Goal: Information Seeking & Learning: Learn about a topic

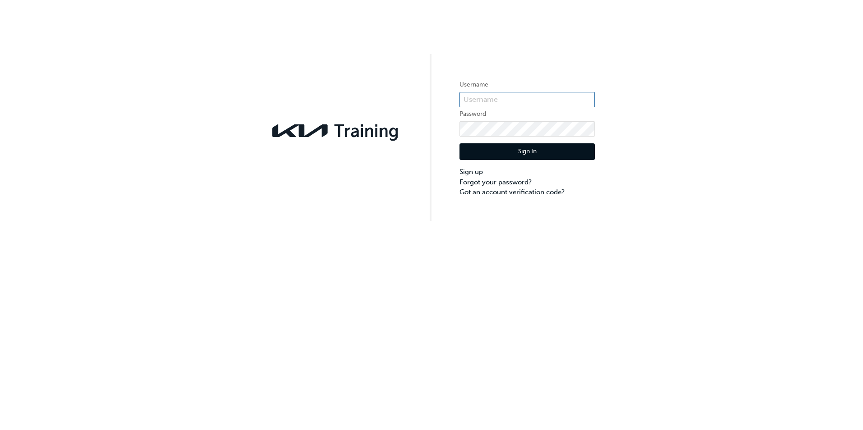
type input "KAU86057N3"
click at [527, 153] on button "Sign In" at bounding box center [526, 151] width 135 height 17
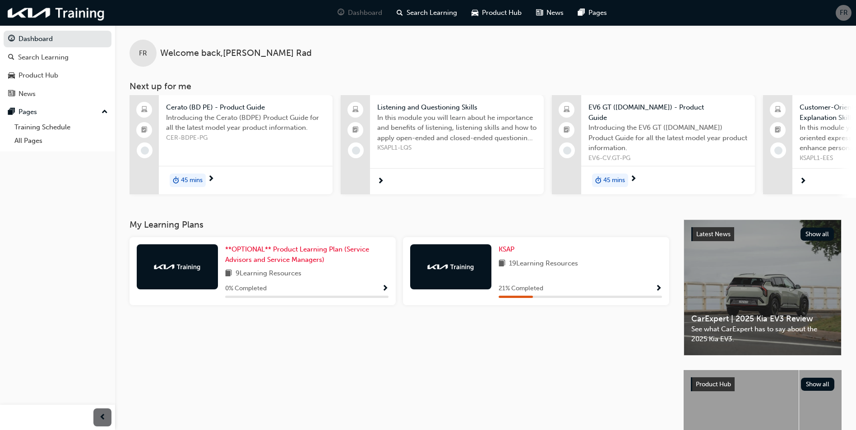
click at [657, 290] on span "Show Progress" at bounding box center [658, 289] width 7 height 8
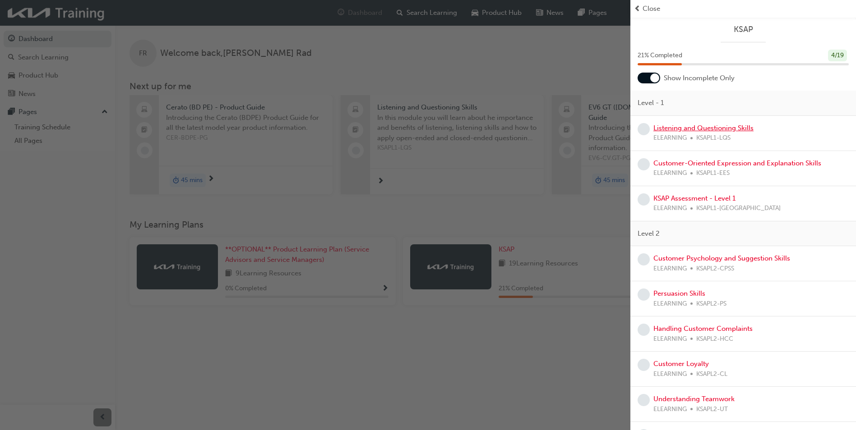
click at [709, 126] on link "Listening and Questioning Skills" at bounding box center [703, 128] width 100 height 8
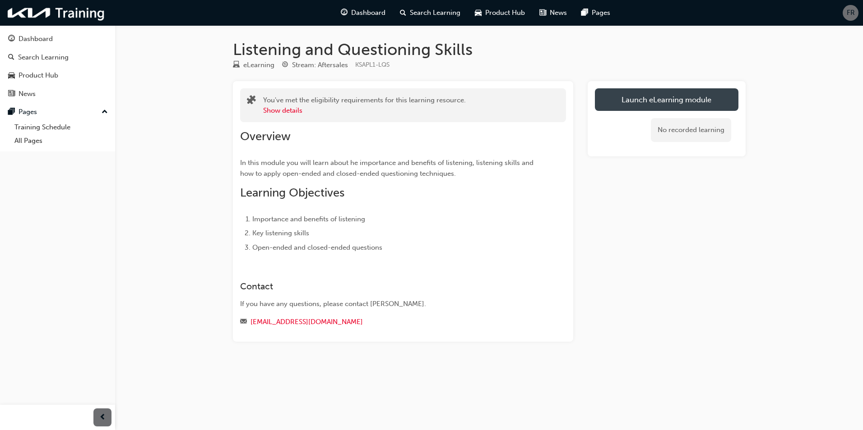
click at [693, 98] on link "Launch eLearning module" at bounding box center [666, 99] width 143 height 23
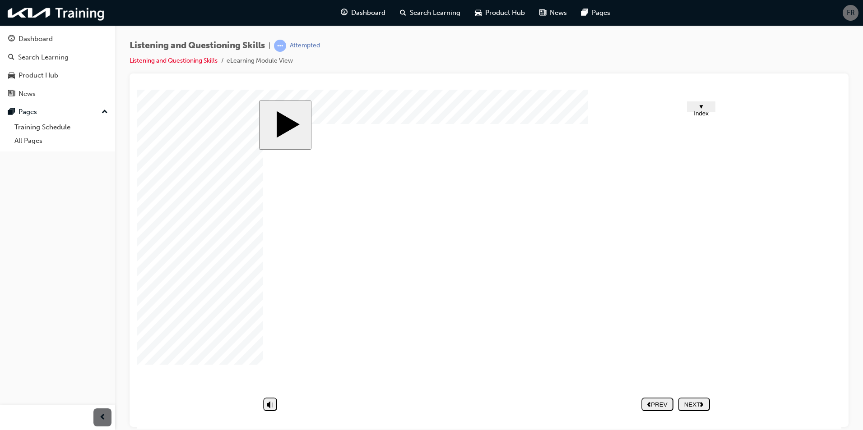
click at [701, 404] on nav "PREV NEXT SUBMIT" at bounding box center [675, 404] width 69 height 21
click at [694, 407] on nav "PREV NEXT SUBMIT" at bounding box center [675, 404] width 69 height 21
drag, startPoint x: 751, startPoint y: 227, endPoint x: 754, endPoint y: 240, distance: 13.1
click at [751, 227] on body "slide: Intro Trapezoid 1 Trapezoid 2 Rectangle 1 Rectangle 2 Rectangle 3 Rectan…" at bounding box center [489, 258] width 704 height 339
click at [691, 404] on nav "PREV NEXT SUBMIT" at bounding box center [675, 404] width 69 height 21
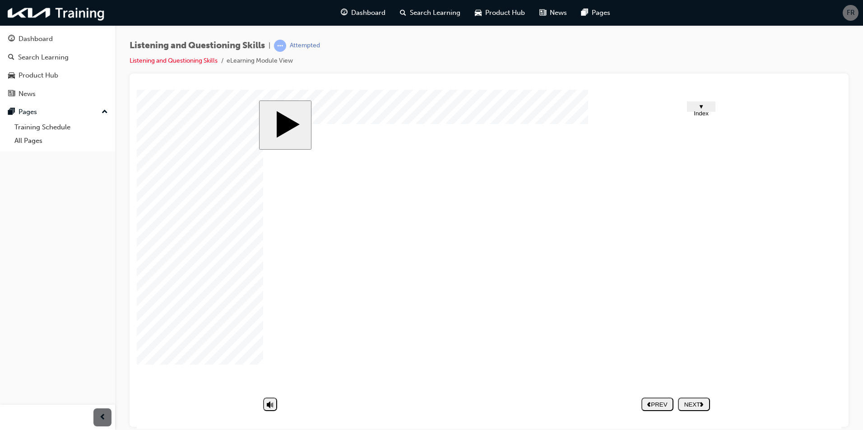
click at [703, 403] on polygon "next" at bounding box center [701, 404] width 3 height 5
click at [688, 401] on div "NEXT" at bounding box center [693, 404] width 25 height 7
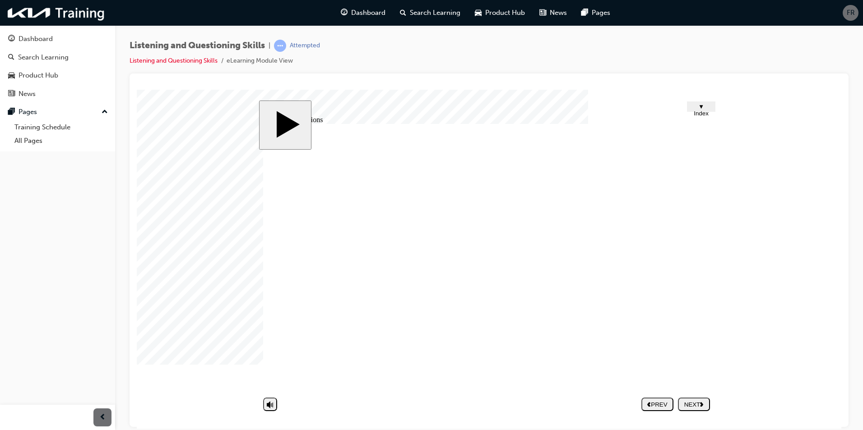
click at [686, 402] on div "NEXT" at bounding box center [693, 404] width 25 height 7
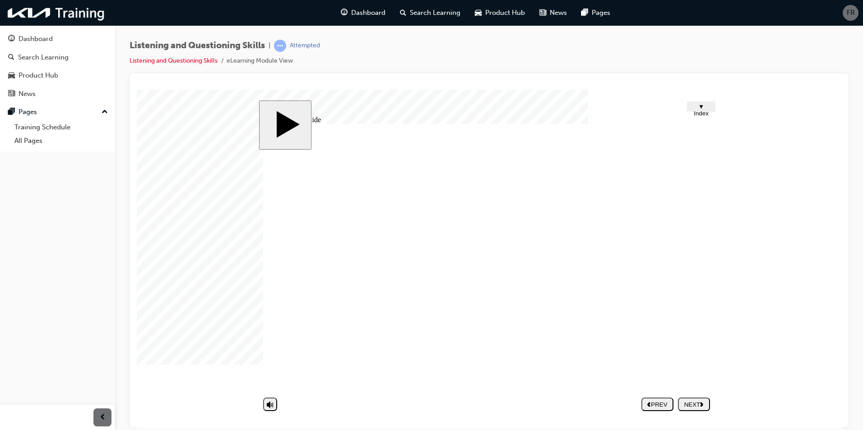
type textarea "N"
type textarea "No"
type textarea "Not"
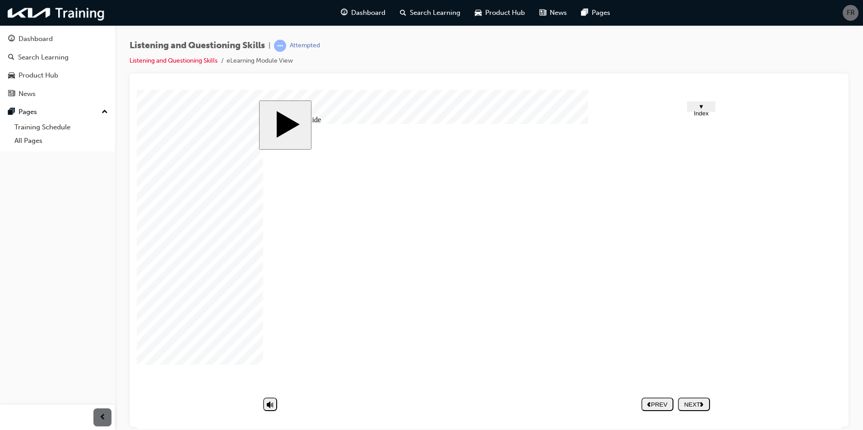
type textarea "Not"
type textarea "Not l"
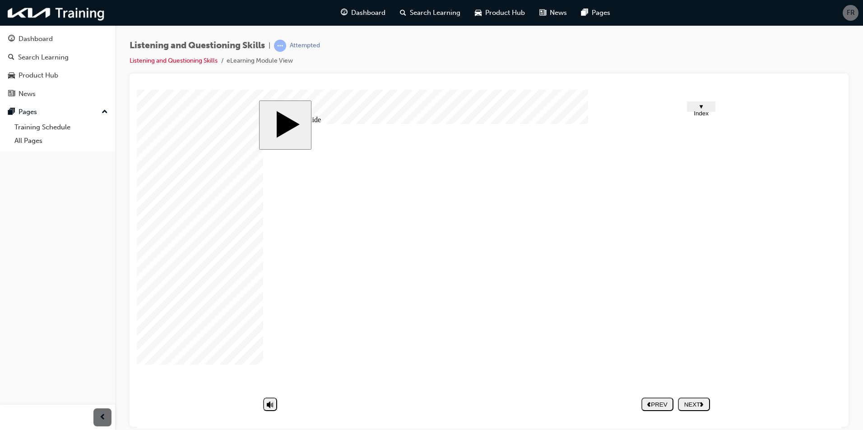
type textarea "Not li"
type textarea "Not lis"
type textarea "Not list"
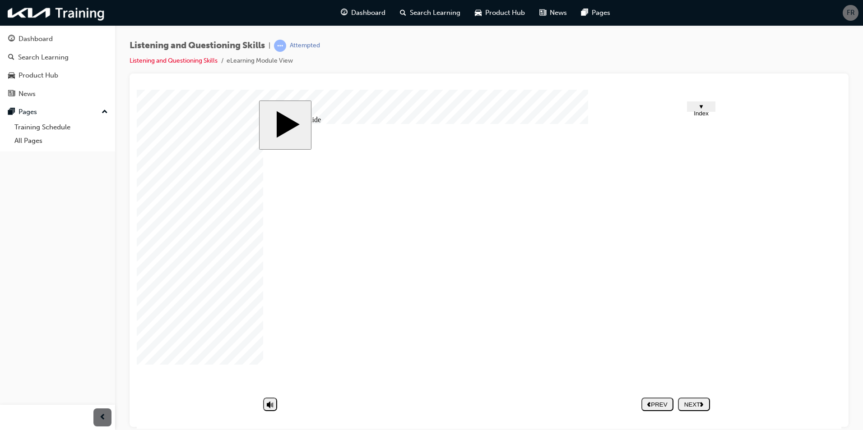
type textarea "Not list"
type textarea "Not liste"
type textarea "Not listen"
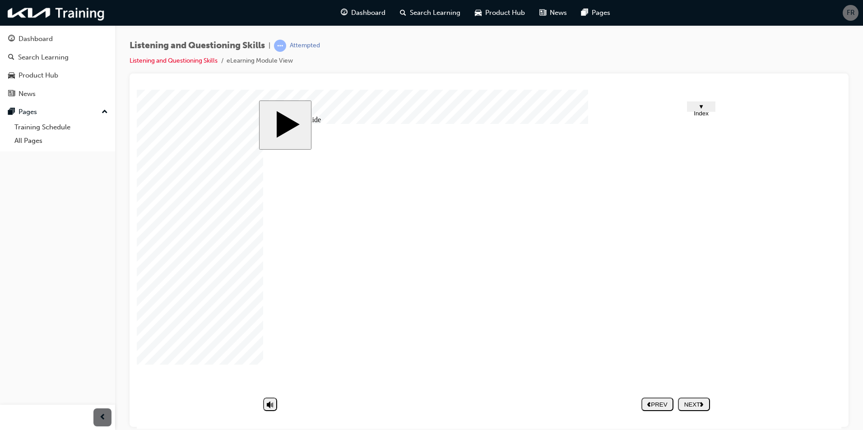
type textarea "Not listent"
type textarea "Not listenti"
type textarea "Not listent"
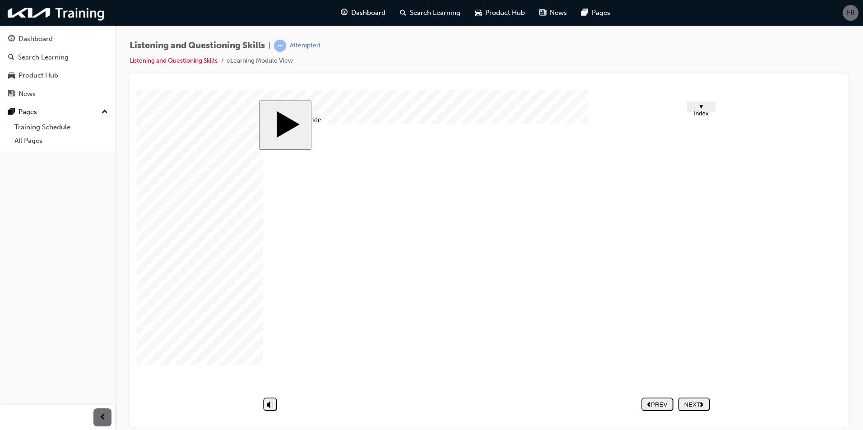
type textarea "Not listent"
type textarea "Not listen"
type textarea "Not listeni"
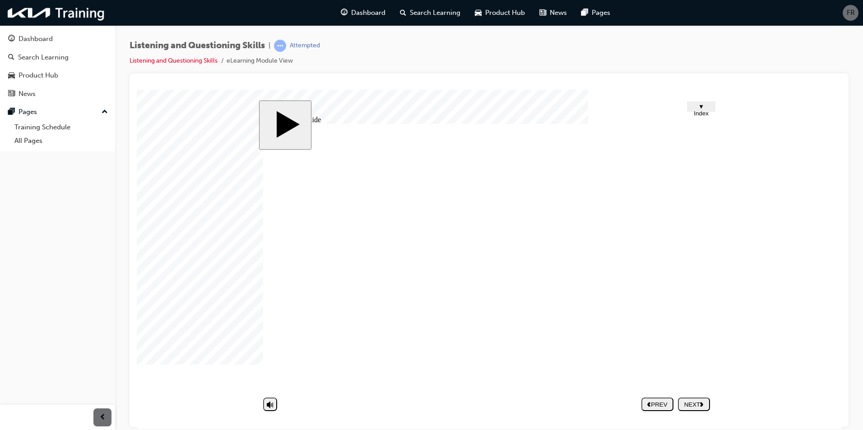
type textarea "Not listenin"
type textarea "Not listening"
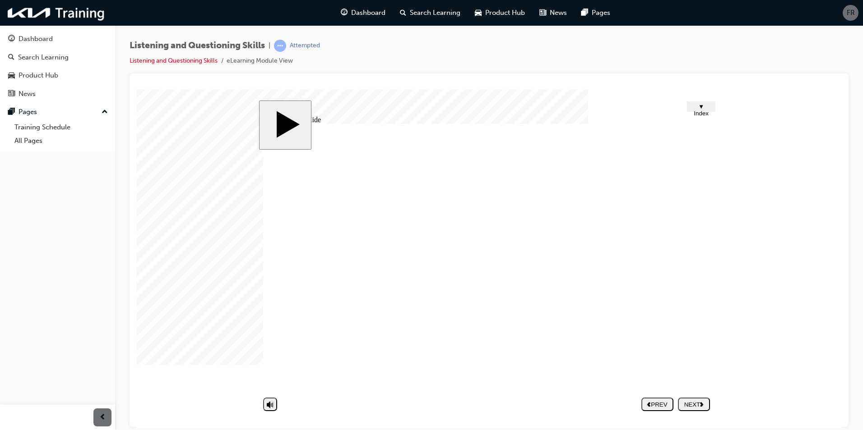
type textarea "Not listening"
type textarea "Not listening o"
type textarea "Not listening or"
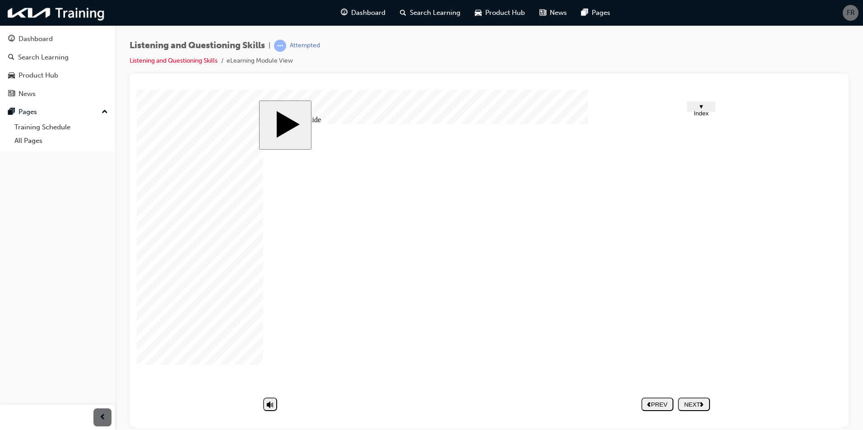
type textarea "Not listening or"
type textarea "Not listening or e"
type textarea "Not listening or ex"
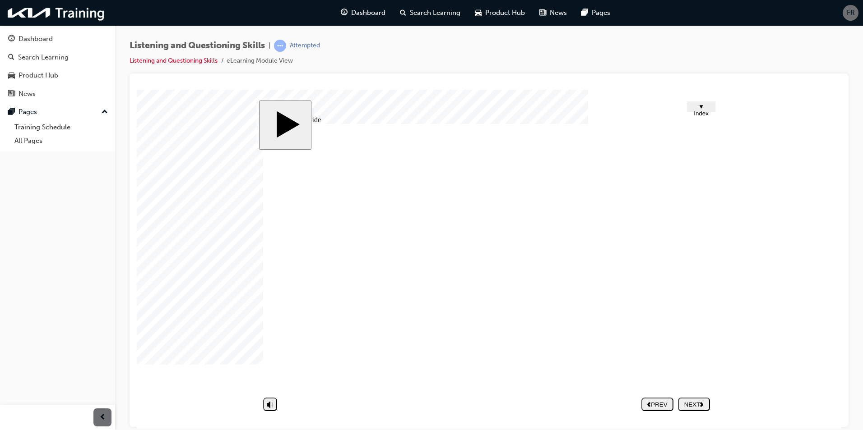
type textarea "Not listening or ex"
type textarea "Not listening or exp"
type textarea "Not listening or expl"
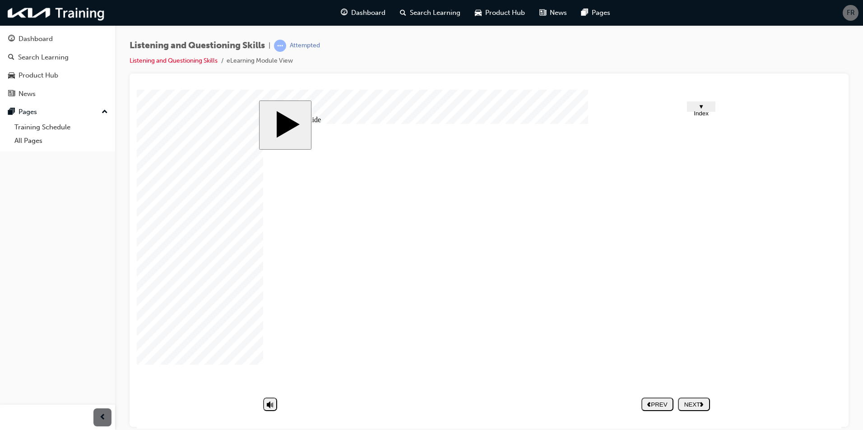
type textarea "Not listening or expla"
type textarea "Not listening or explai"
type textarea "Not listening or explain"
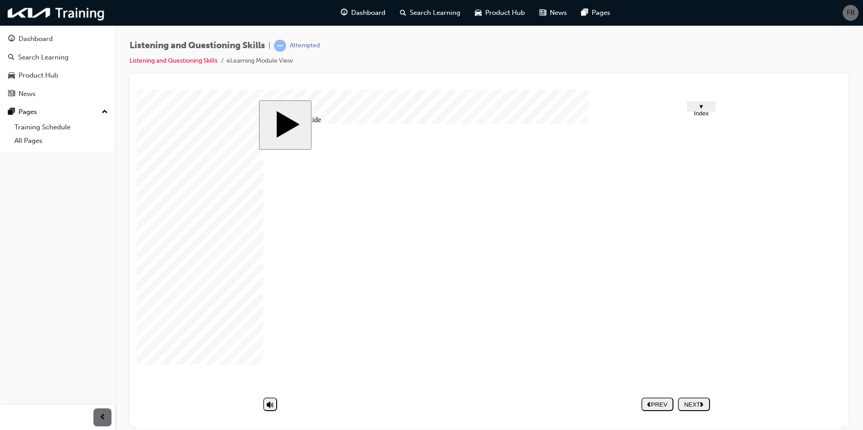
type textarea "Not listening or explain"
type textarea "Not listening or explaini"
type textarea "Not listening or explainin"
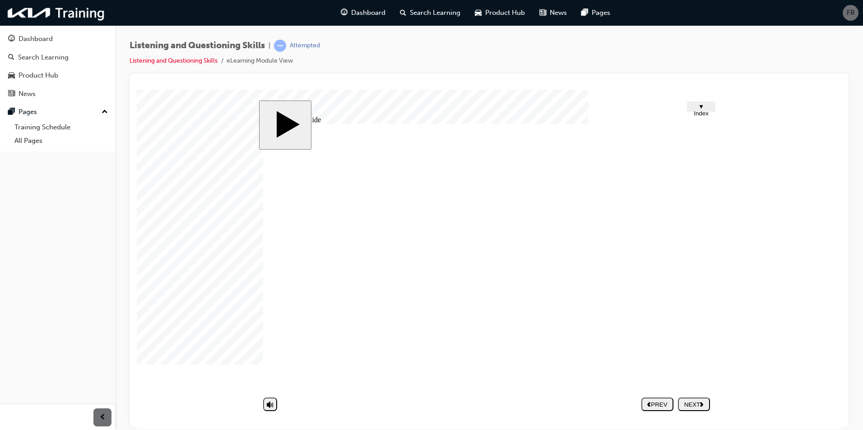
type textarea "Not listening or explaining"
type textarea "Not listening or explaining t"
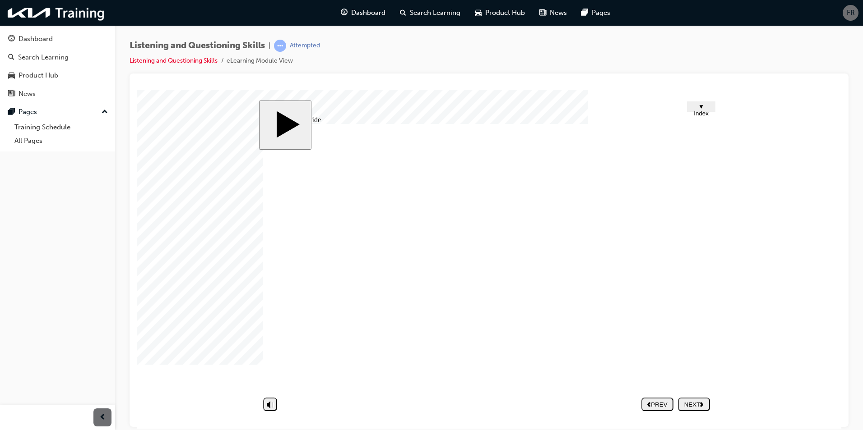
type textarea "Not listening or explaining t"
type textarea "Not listening or explaining th"
type textarea "Not listening or explaining the"
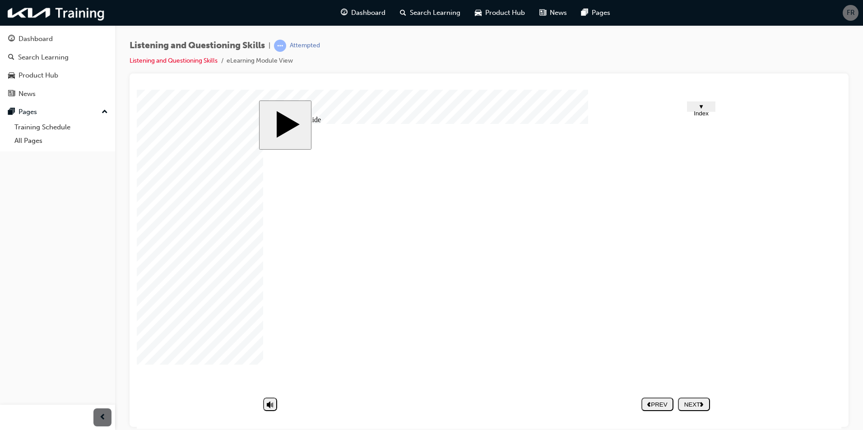
type textarea "Not listening or explaining the"
type textarea "Not listening or explaining the p"
type textarea "Not listening or explaining the pr"
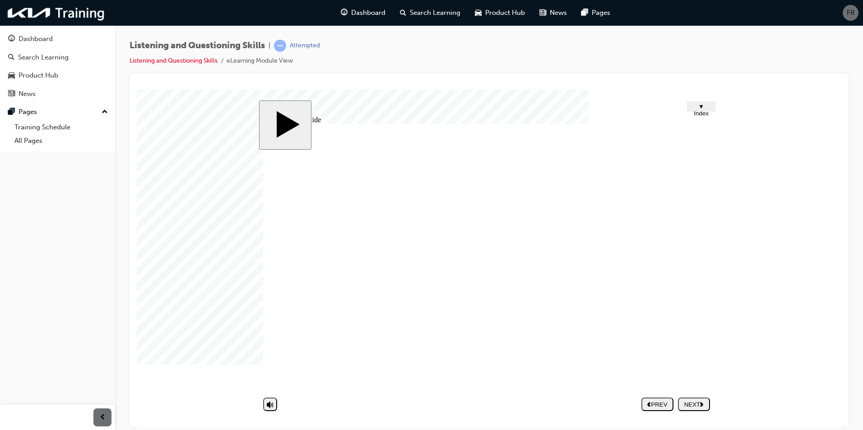
type textarea "Not listening or explaining the pr"
type textarea "Not listening or explaining the pro"
type textarea "Not listening or explaining the proo"
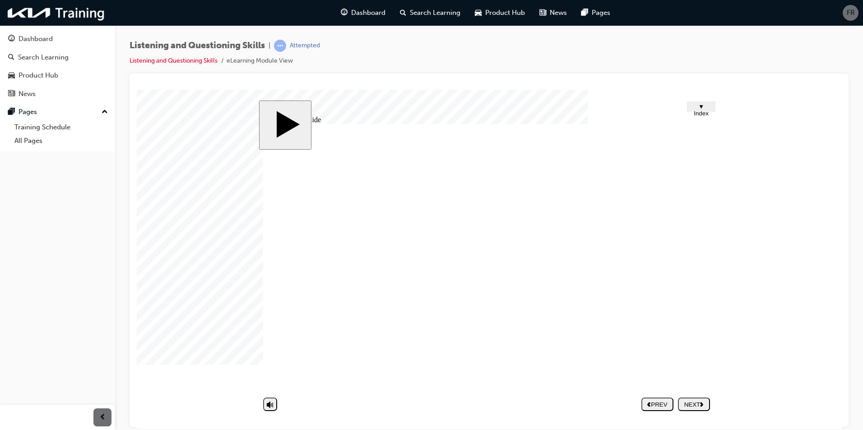
type textarea "Not listening or explaining the pro"
type textarea "Not listening or explaining the proc"
type textarea "Not listening or explaining the proce"
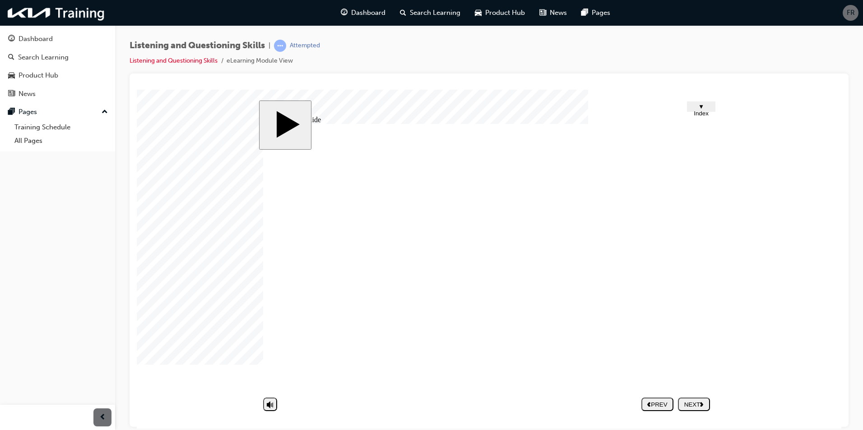
type textarea "Not listening or explaining the proce"
type textarea "Not listening or explaining the proces"
type textarea "Not listening or explaining the process"
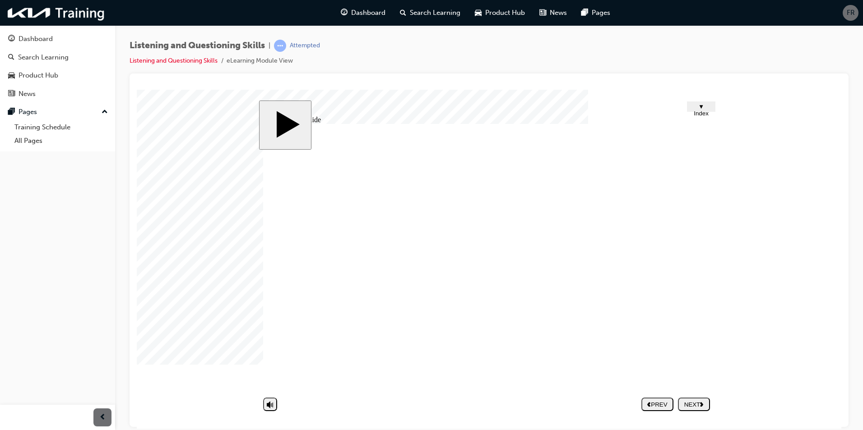
type textarea "Not listening or explaining the process"
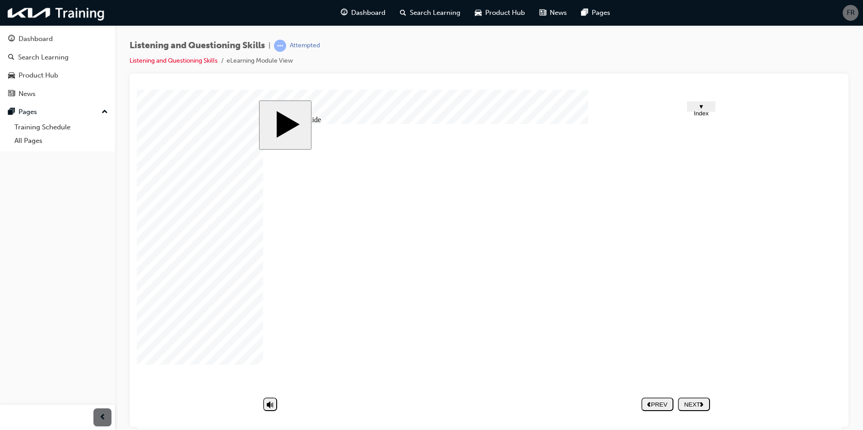
type textarea "Not listening or explaining the process"
click at [690, 407] on div "NEXT" at bounding box center [693, 404] width 25 height 7
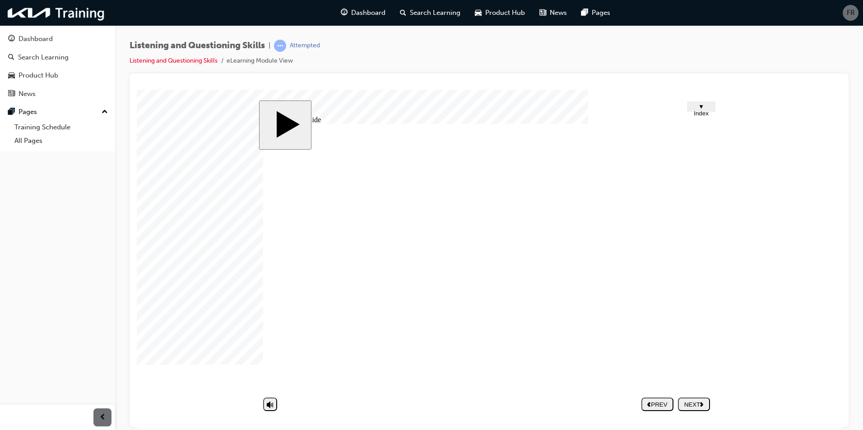
drag, startPoint x: 549, startPoint y: 293, endPoint x: 557, endPoint y: 293, distance: 8.1
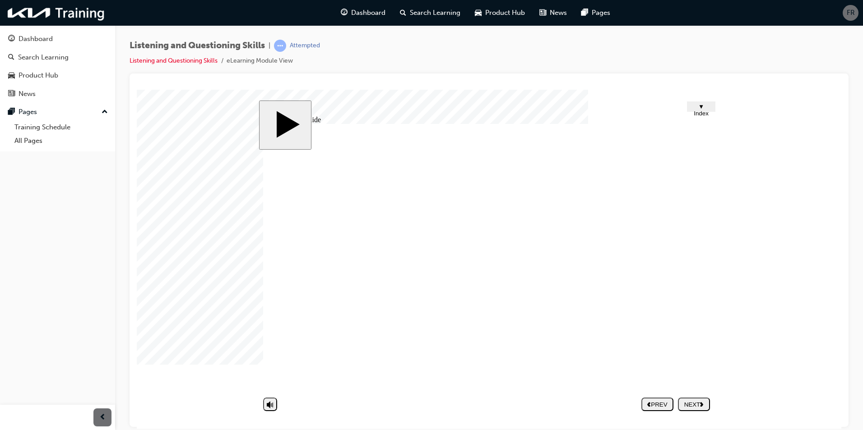
click at [691, 405] on div "NEXT" at bounding box center [693, 404] width 25 height 7
drag, startPoint x: 514, startPoint y: 334, endPoint x: 510, endPoint y: 341, distance: 8.3
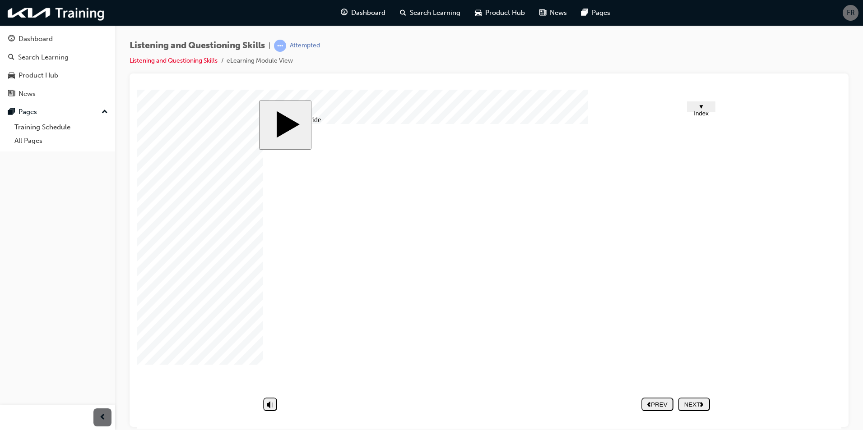
click at [701, 407] on div "NEXT" at bounding box center [693, 404] width 25 height 7
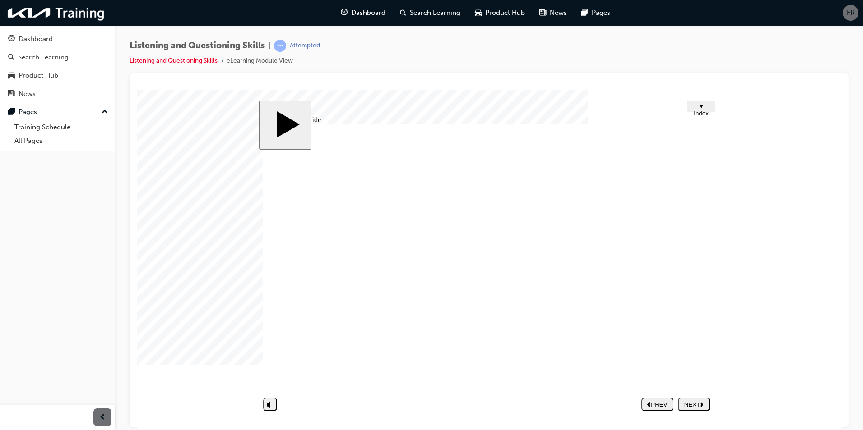
drag, startPoint x: 569, startPoint y: 352, endPoint x: 568, endPoint y: 345, distance: 7.7
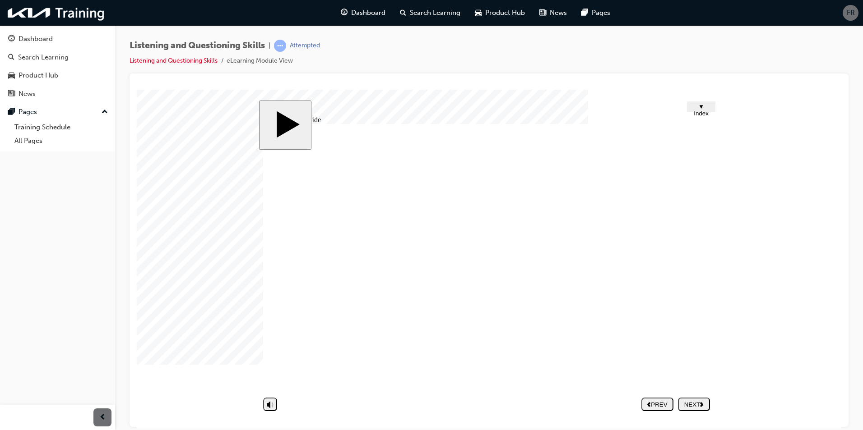
drag, startPoint x: 447, startPoint y: 212, endPoint x: 448, endPoint y: 217, distance: 5.0
click at [697, 404] on div "NEXT" at bounding box center [693, 404] width 25 height 7
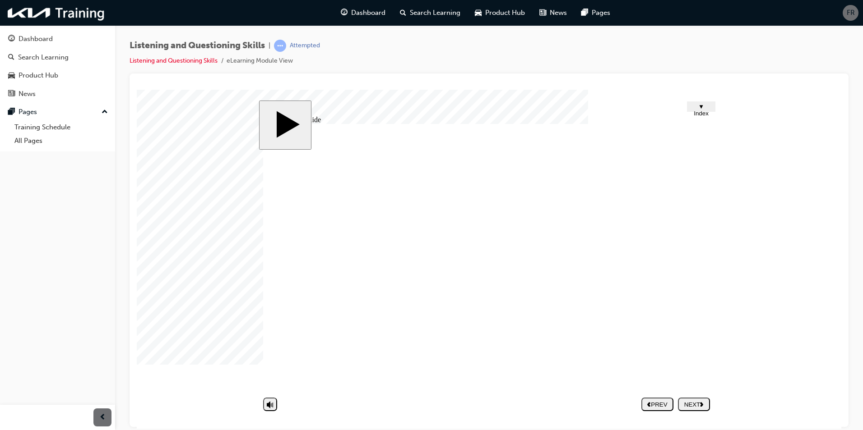
drag, startPoint x: 374, startPoint y: 288, endPoint x: 387, endPoint y: 314, distance: 28.9
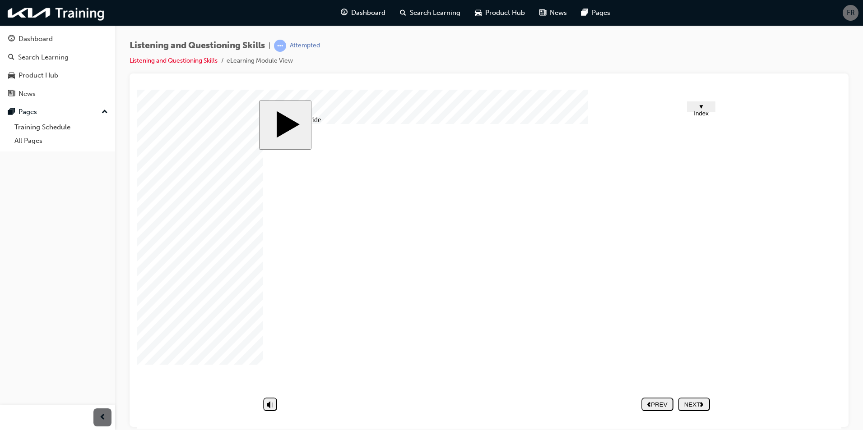
drag, startPoint x: 580, startPoint y: 305, endPoint x: 657, endPoint y: 357, distance: 93.6
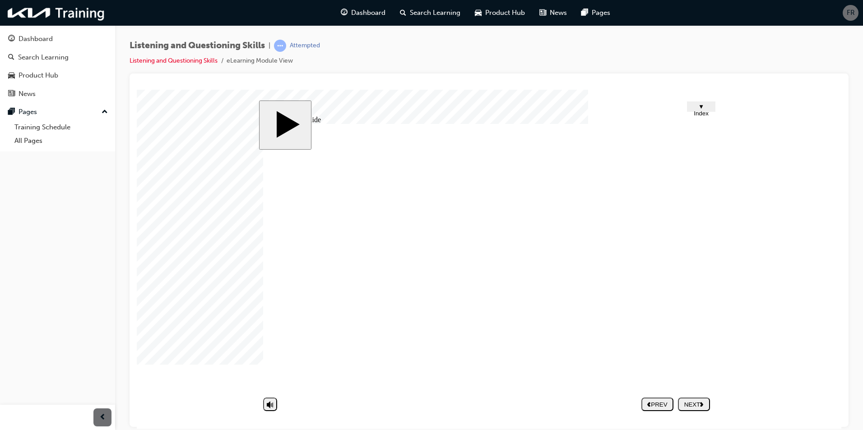
drag, startPoint x: 504, startPoint y: 286, endPoint x: 523, endPoint y: 283, distance: 18.7
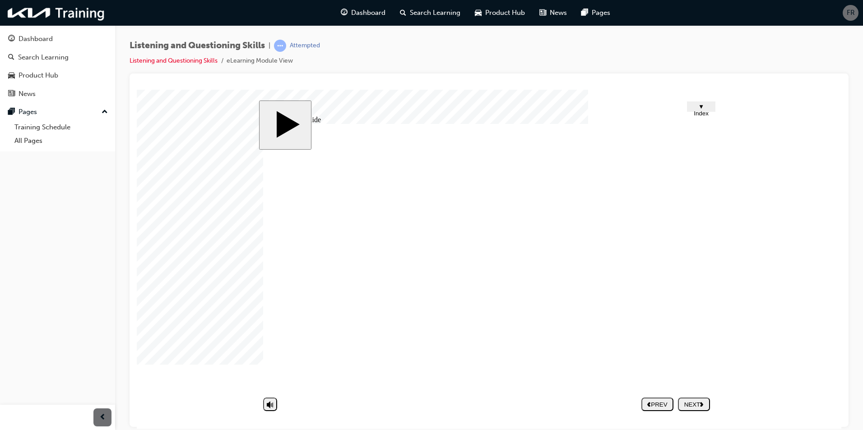
click at [692, 402] on div "NEXT" at bounding box center [693, 404] width 25 height 7
drag, startPoint x: 632, startPoint y: 299, endPoint x: 600, endPoint y: 279, distance: 37.5
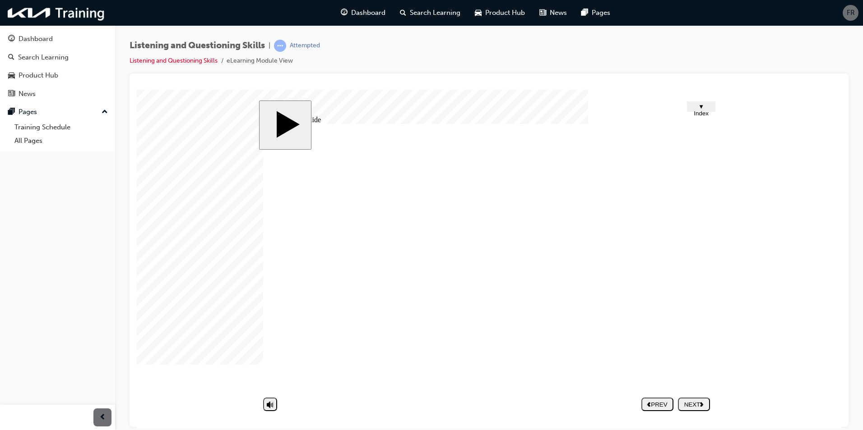
drag, startPoint x: 486, startPoint y: 356, endPoint x: 517, endPoint y: 361, distance: 31.7
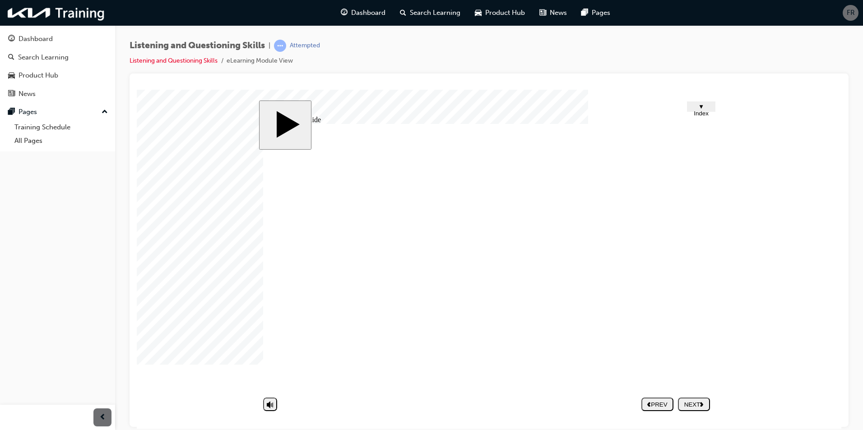
click at [700, 402] on div "NEXT" at bounding box center [693, 404] width 25 height 7
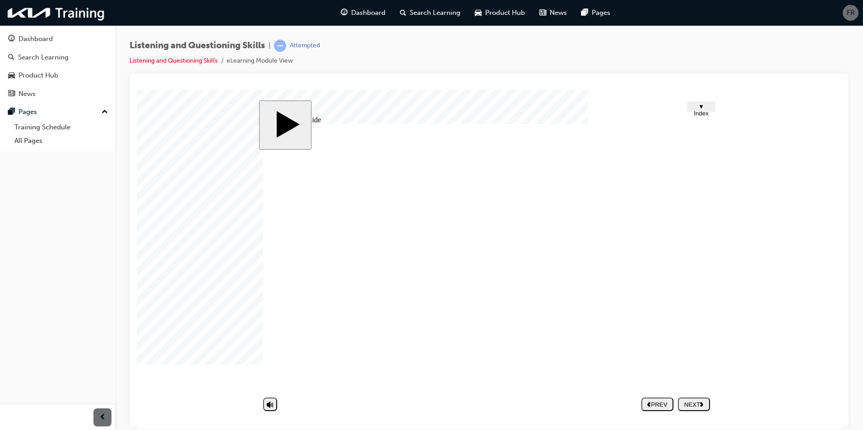
drag, startPoint x: 417, startPoint y: 308, endPoint x: 569, endPoint y: 293, distance: 152.7
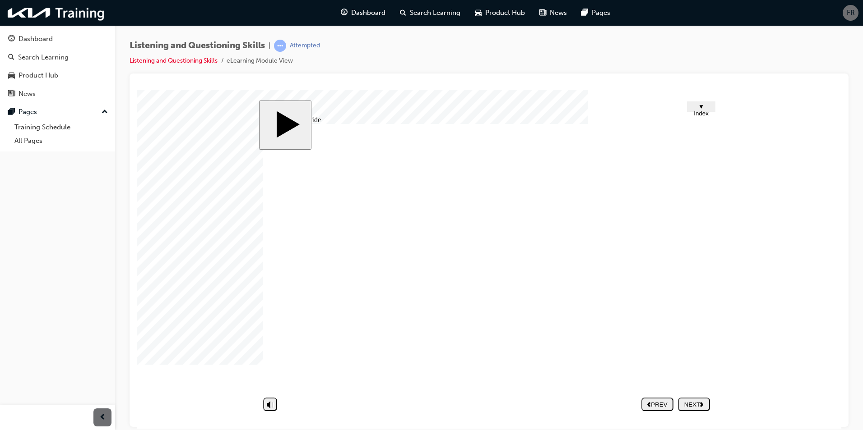
click at [693, 406] on div "NEXT" at bounding box center [693, 404] width 25 height 7
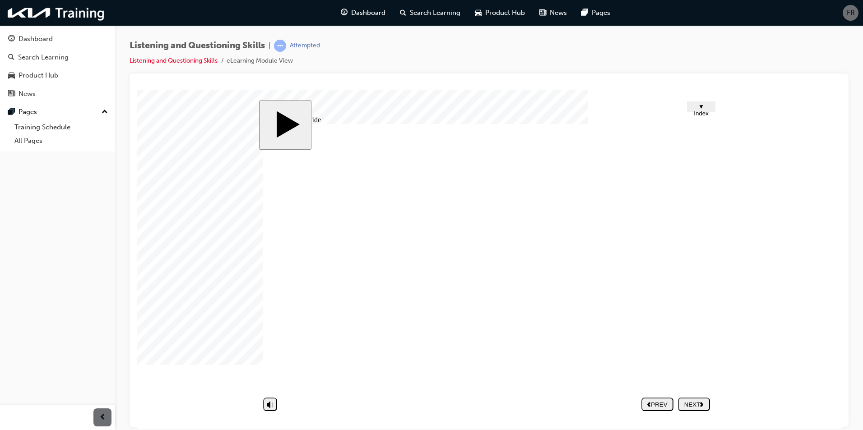
drag, startPoint x: 268, startPoint y: 383, endPoint x: 271, endPoint y: 393, distance: 10.0
type input "1"
click at [271, 385] on input "volume" at bounding box center [293, 381] width 58 height 7
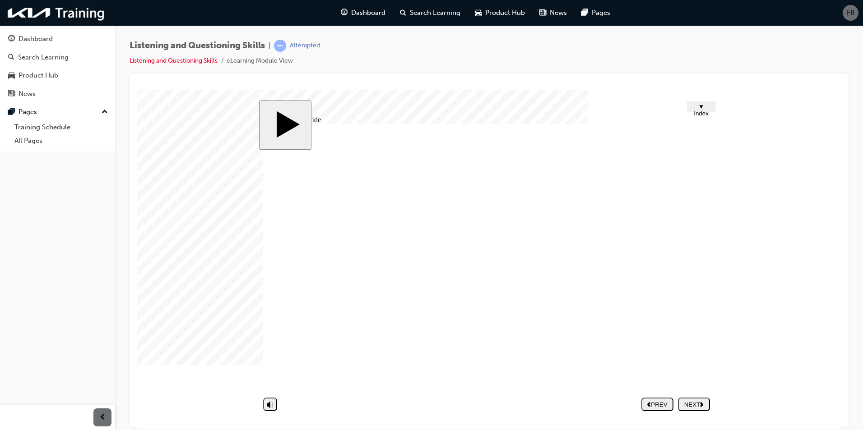
drag, startPoint x: 320, startPoint y: 299, endPoint x: 382, endPoint y: 305, distance: 62.2
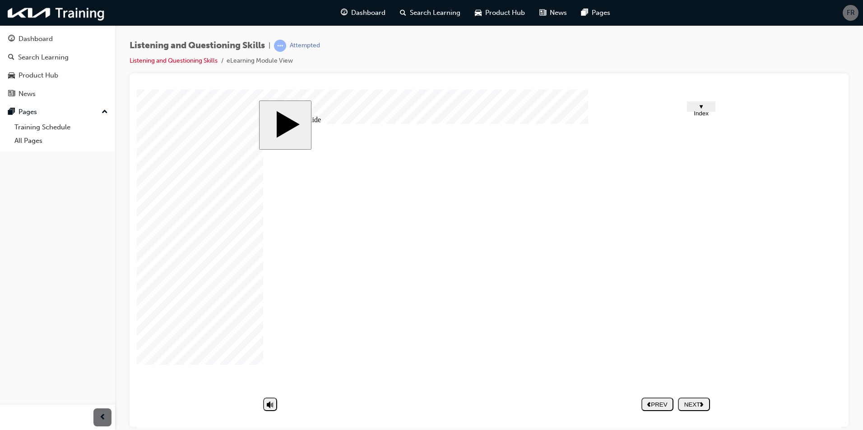
drag, startPoint x: 426, startPoint y: 304, endPoint x: 436, endPoint y: 301, distance: 9.9
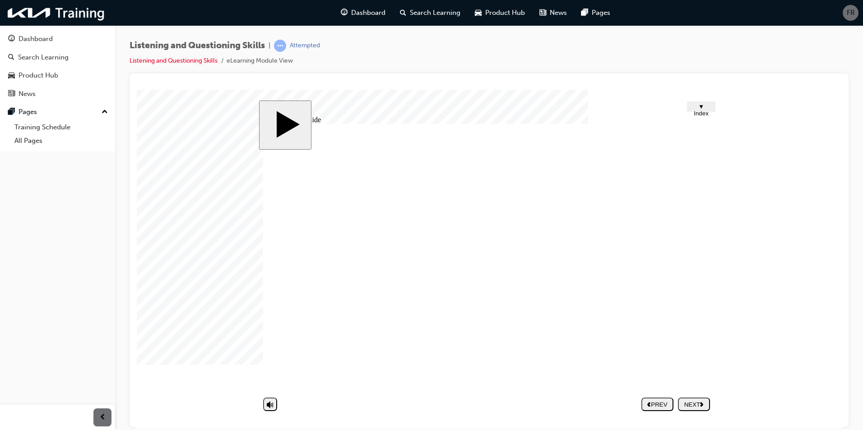
click at [688, 406] on div "NEXT" at bounding box center [693, 404] width 25 height 7
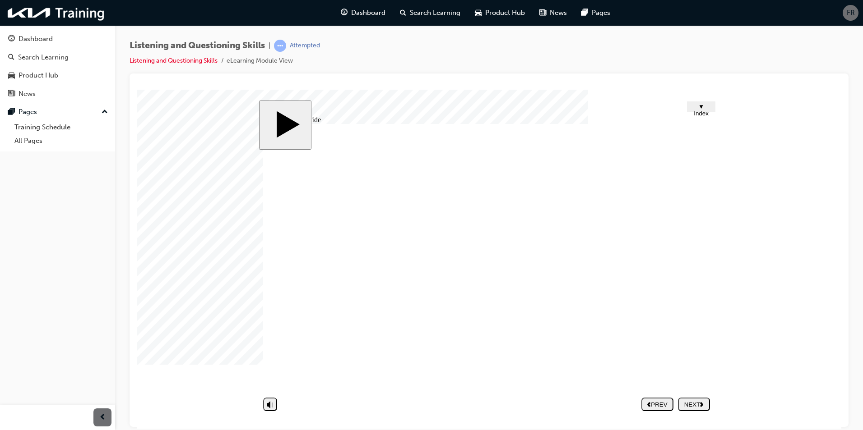
drag, startPoint x: 698, startPoint y: 338, endPoint x: 696, endPoint y: 295, distance: 43.4
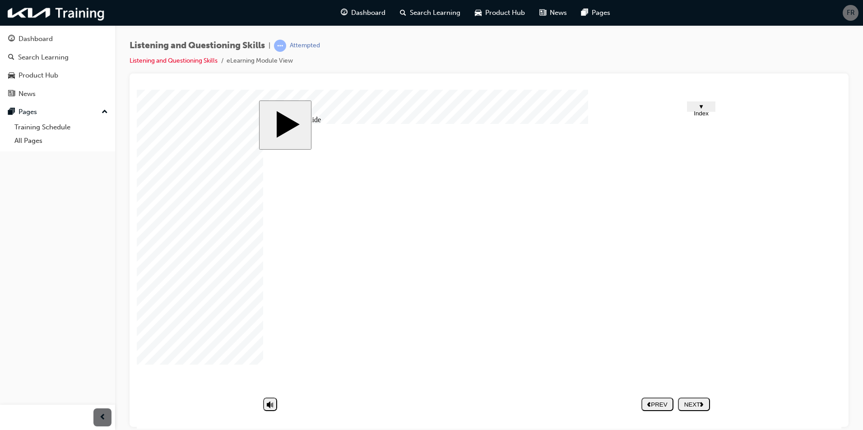
click at [701, 402] on polygon "next" at bounding box center [701, 404] width 3 height 5
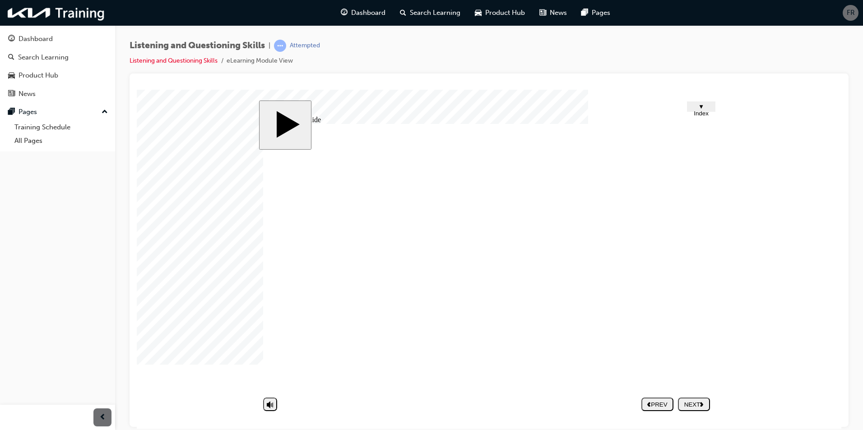
click at [696, 408] on button "NEXT" at bounding box center [694, 405] width 32 height 14
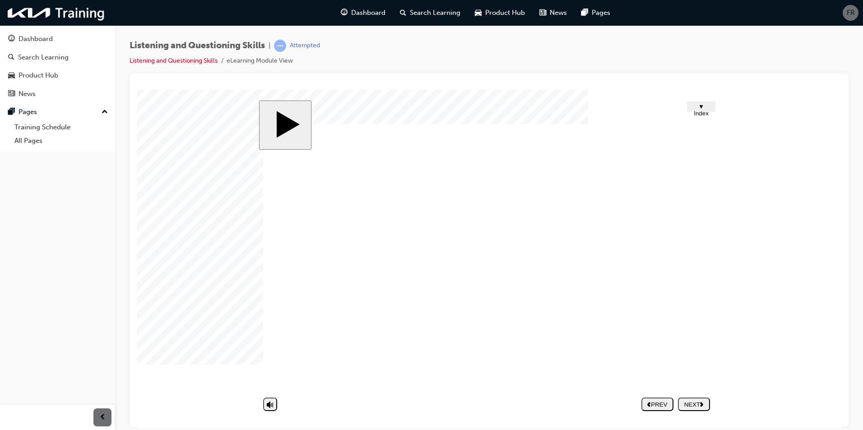
drag, startPoint x: 629, startPoint y: 285, endPoint x: 632, endPoint y: 293, distance: 8.3
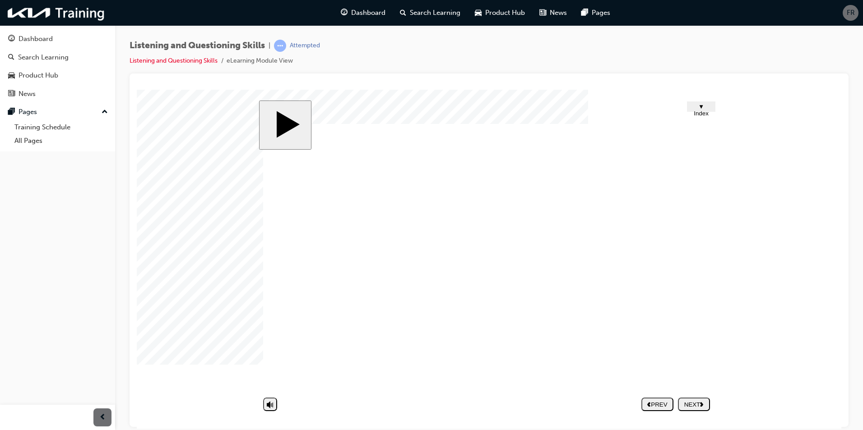
drag, startPoint x: 325, startPoint y: 224, endPoint x: 470, endPoint y: 230, distance: 144.9
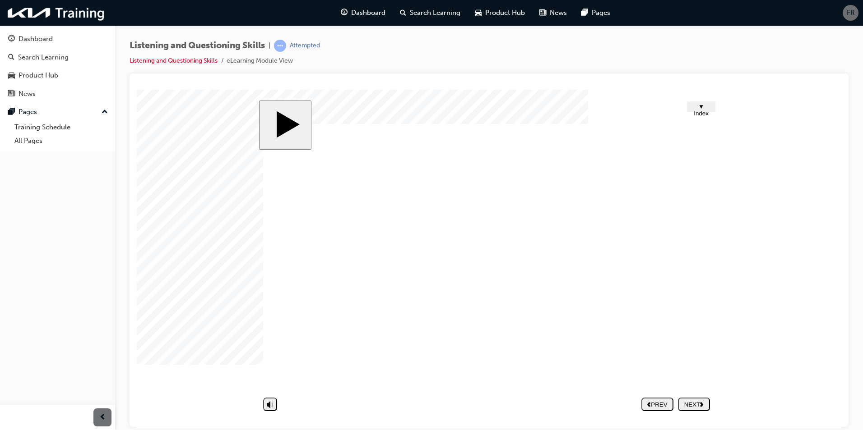
click at [693, 406] on nav "PREV NEXT SUBMIT" at bounding box center [675, 404] width 69 height 21
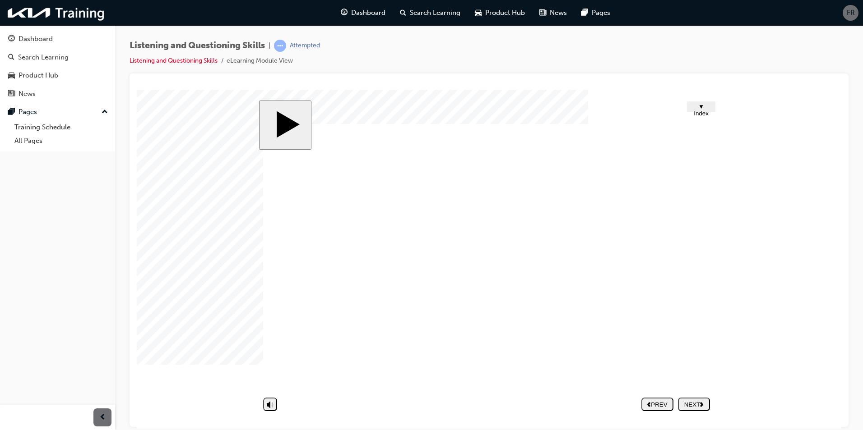
drag, startPoint x: 531, startPoint y: 274, endPoint x: 538, endPoint y: 289, distance: 16.5
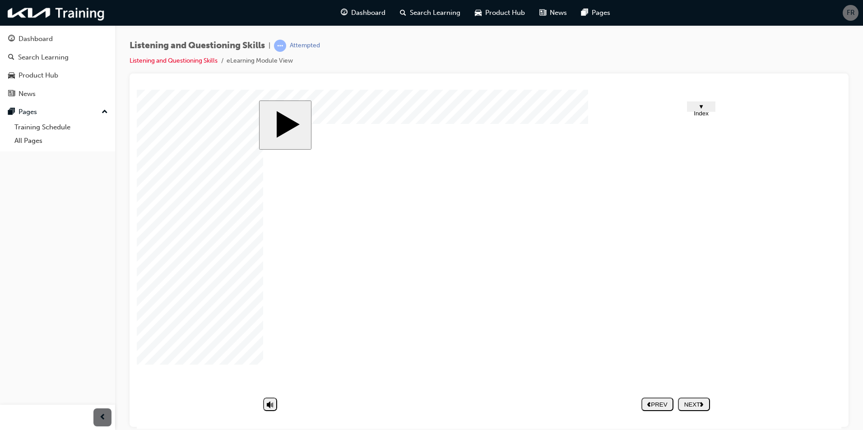
click at [689, 402] on div "NEXT" at bounding box center [693, 404] width 25 height 7
click at [761, 262] on body "slide: Untitled Slide Group 26 Listening & Questioning Skills Quiz! Quiz! Group…" at bounding box center [489, 258] width 704 height 339
drag, startPoint x: 699, startPoint y: 401, endPoint x: 706, endPoint y: 391, distance: 11.4
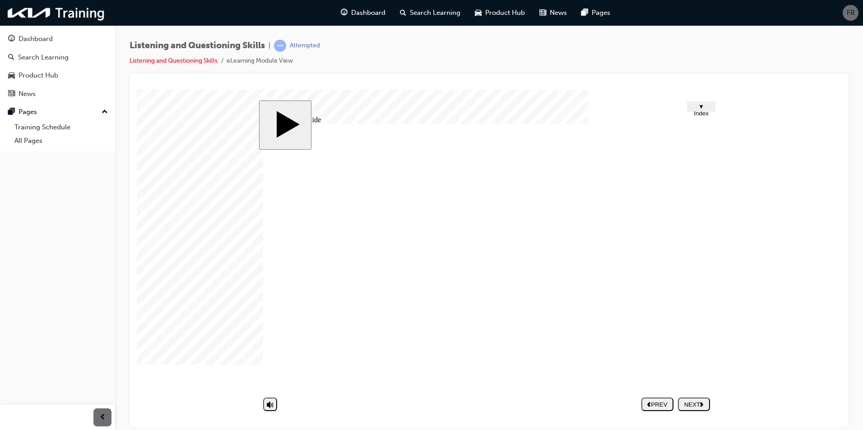
click at [700, 401] on nav "PREV NEXT SUBMIT" at bounding box center [675, 404] width 69 height 21
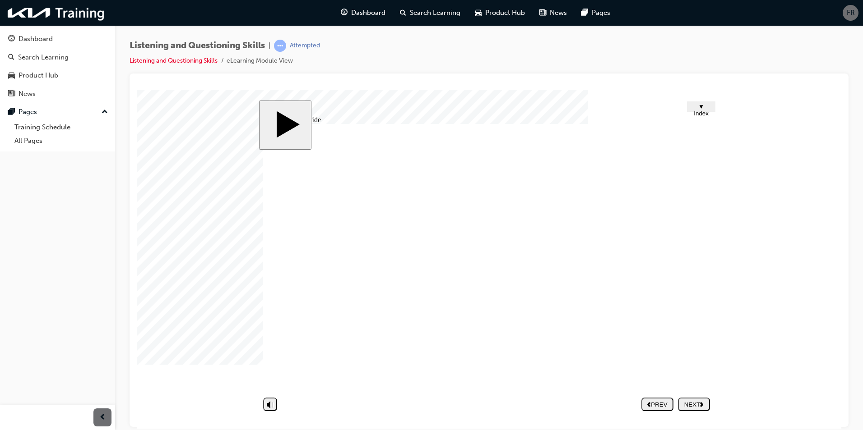
click at [702, 401] on div "NEXT" at bounding box center [693, 404] width 25 height 7
click at [769, 327] on body "slide: Finish Trapezoid 1 Trapezoid 2 Rectangle 1 Rectangle 2 You have complete…" at bounding box center [489, 258] width 704 height 339
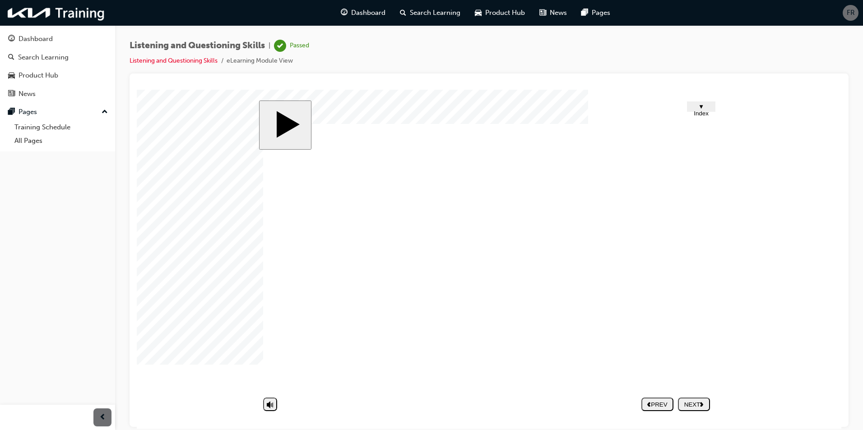
click at [744, 309] on body "slide: Finish Trapezoid 1 Trapezoid 2 Rectangle 1 Rectangle 2 You have complete…" at bounding box center [489, 258] width 704 height 339
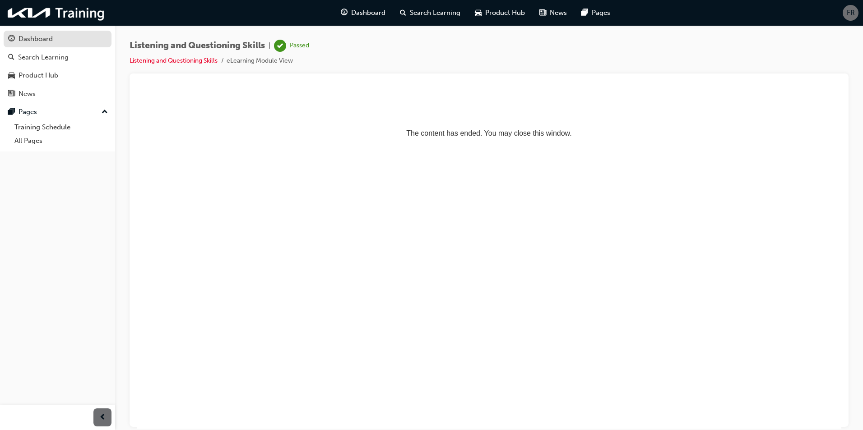
click at [67, 43] on div "Dashboard" at bounding box center [57, 38] width 99 height 11
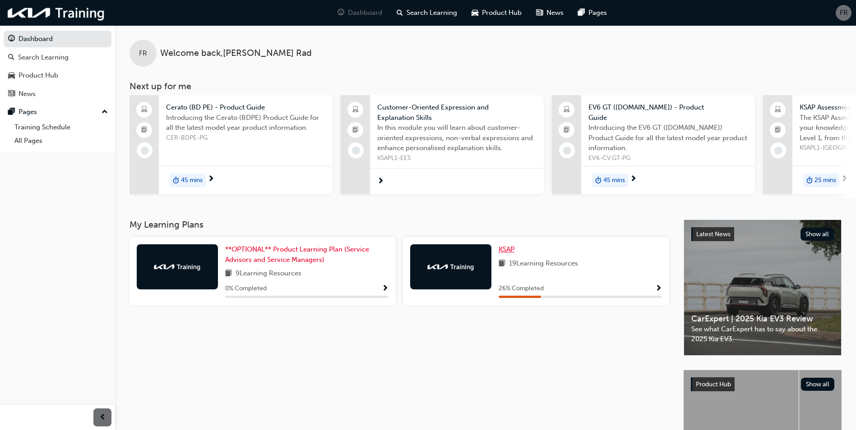
click at [504, 252] on span "KSAP" at bounding box center [507, 249] width 16 height 8
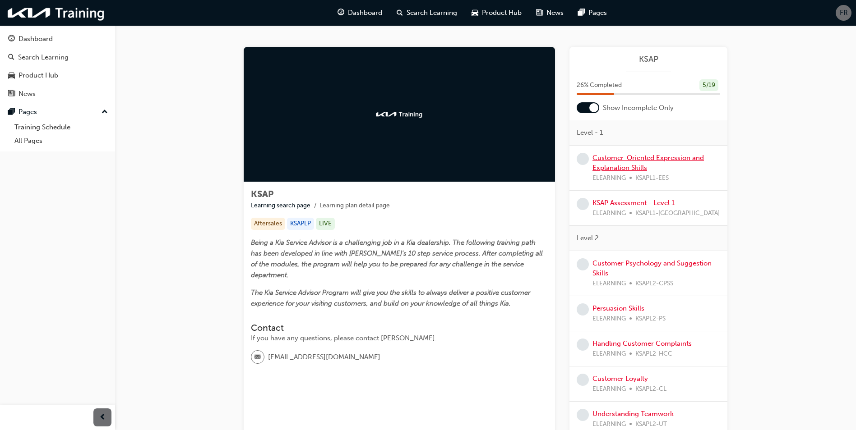
click at [657, 161] on link "Customer-Oriented Expression and Explanation Skills" at bounding box center [647, 163] width 111 height 18
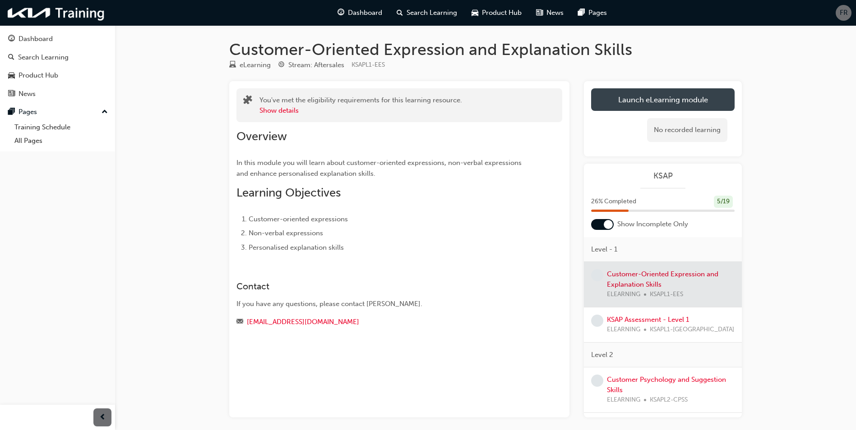
click at [653, 99] on link "Launch eLearning module" at bounding box center [662, 99] width 143 height 23
